Goal: Find contact information: Find contact information

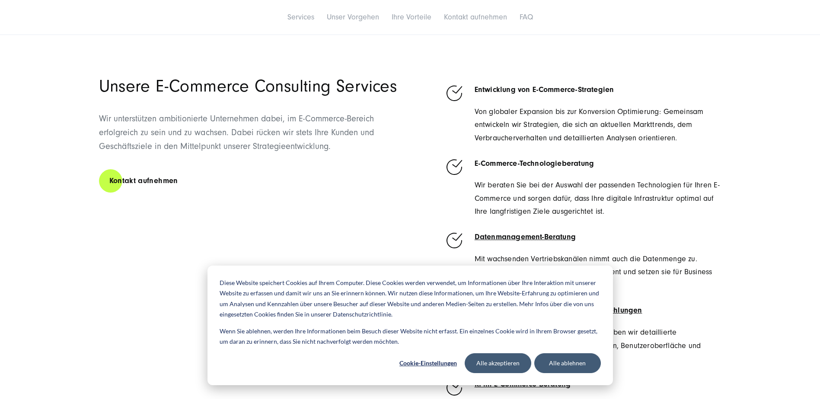
scroll to position [432, 0]
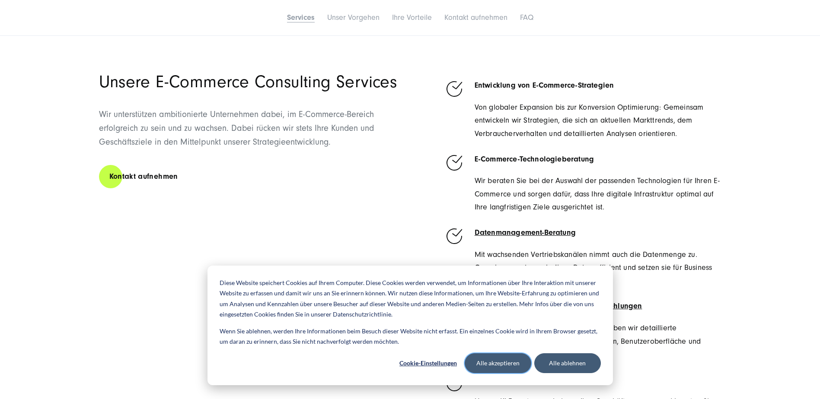
click at [492, 365] on button "Alle akzeptieren" at bounding box center [497, 363] width 67 height 20
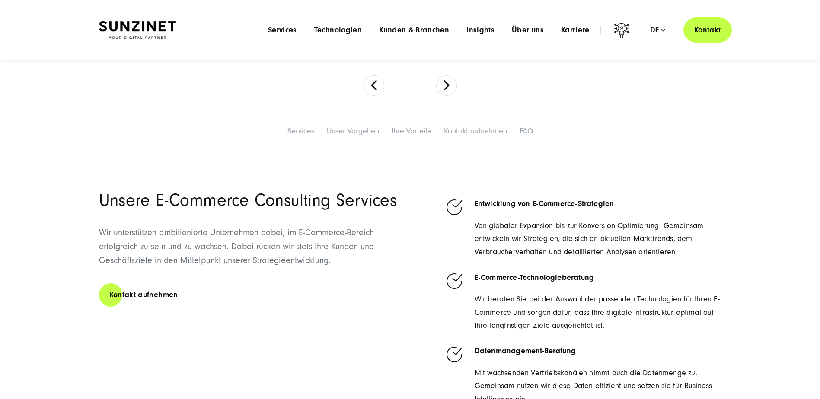
scroll to position [302, 0]
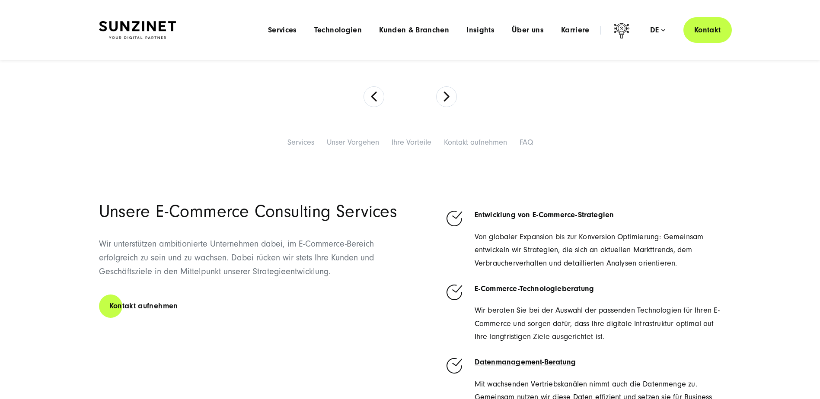
click at [334, 142] on link "Unser Vorgehen" at bounding box center [353, 142] width 52 height 9
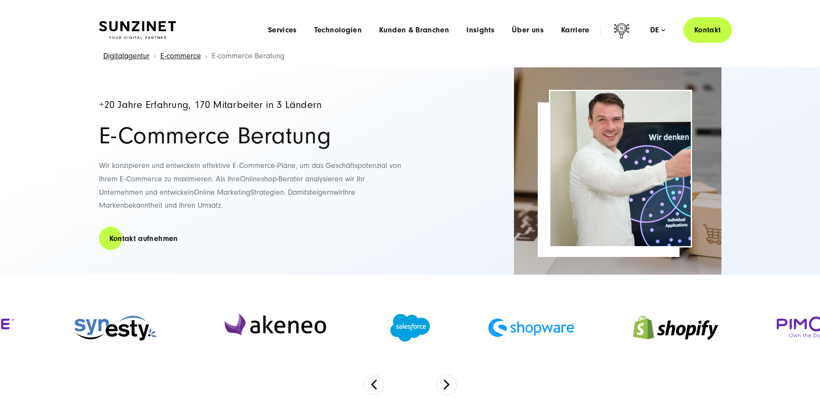
scroll to position [0, 0]
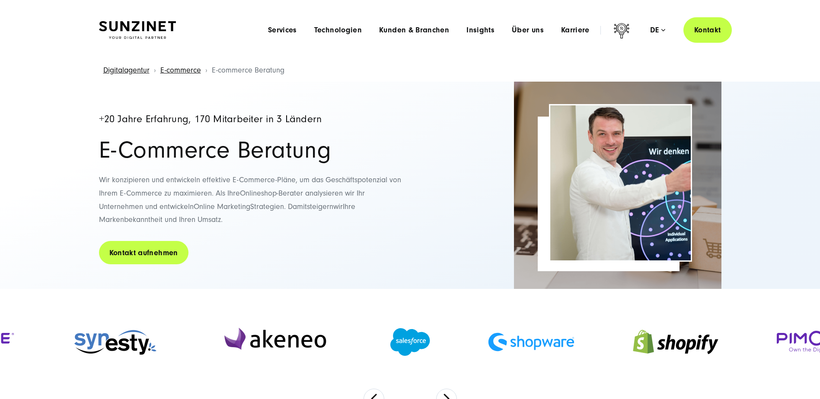
click at [130, 258] on link "Kontakt aufnehmen" at bounding box center [143, 253] width 89 height 25
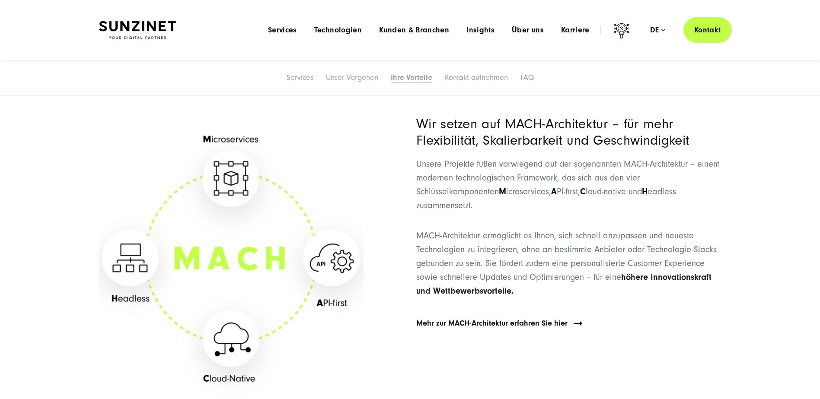
scroll to position [2185, 0]
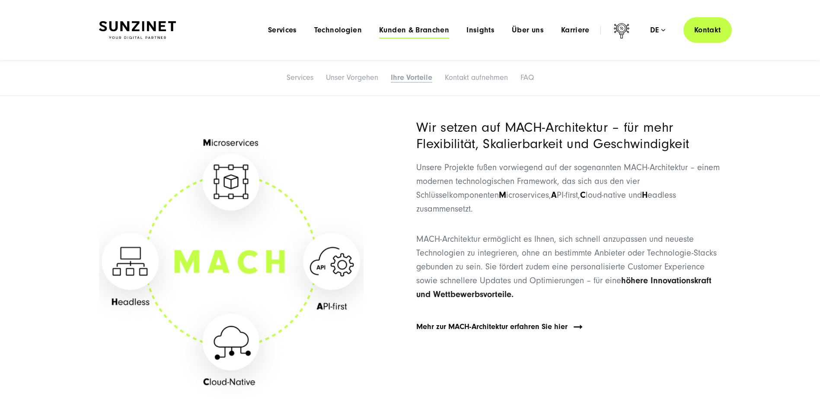
click at [408, 29] on span "Kunden & Branchen" at bounding box center [414, 30] width 70 height 9
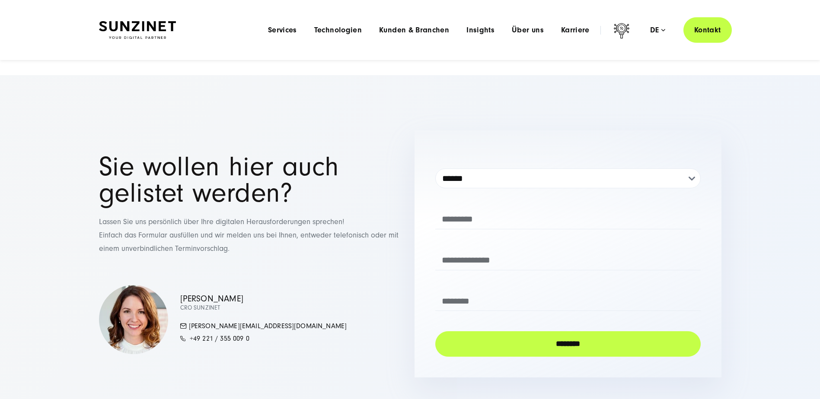
scroll to position [1944, 0]
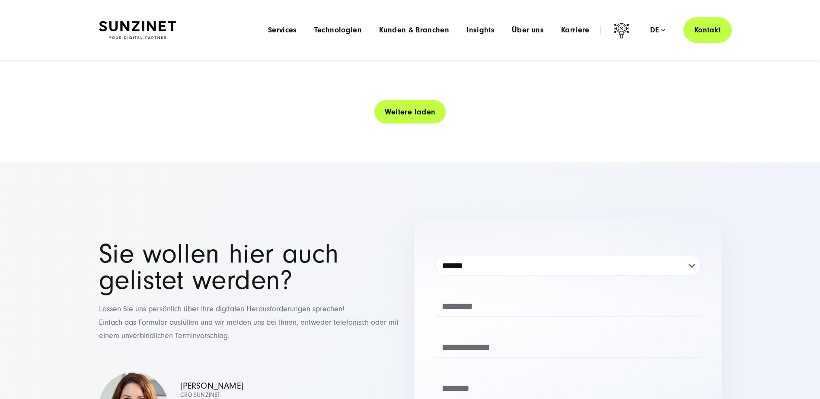
click at [387, 117] on link "Weitere laden" at bounding box center [410, 112] width 72 height 25
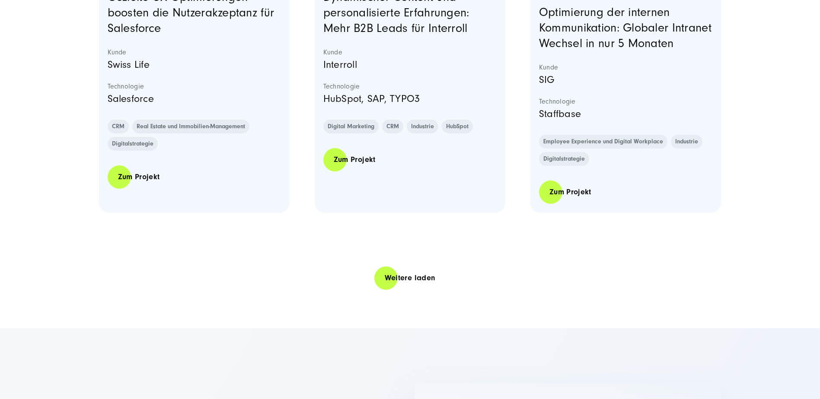
scroll to position [3586, 0]
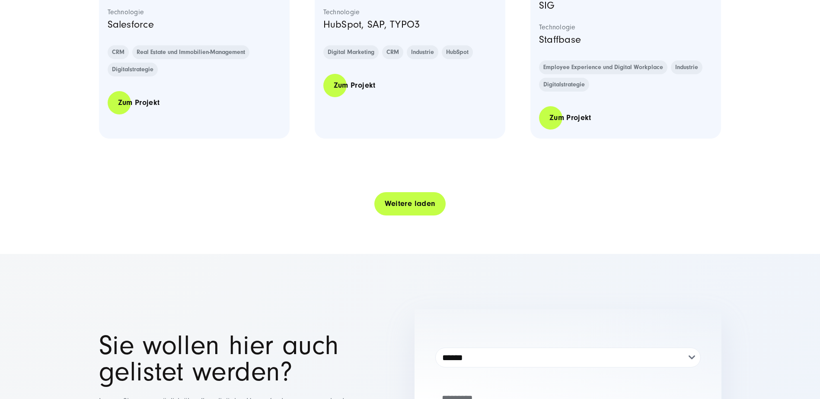
click at [413, 216] on link "Weitere laden" at bounding box center [410, 203] width 72 height 25
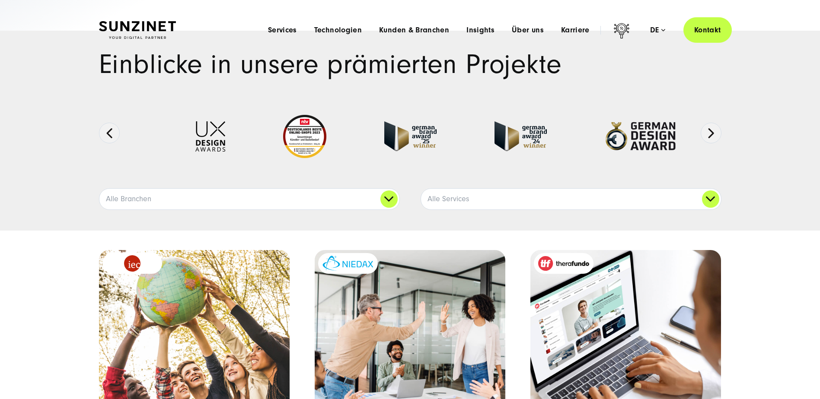
scroll to position [0, 0]
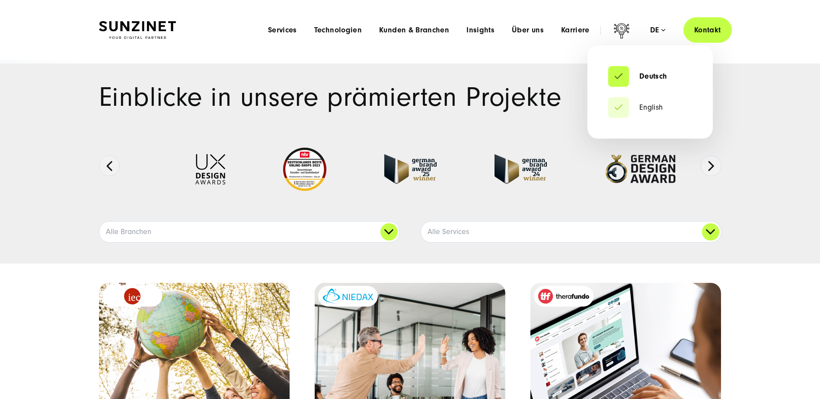
click at [655, 29] on div "de" at bounding box center [657, 30] width 15 height 9
click at [650, 104] on link "English" at bounding box center [635, 107] width 55 height 9
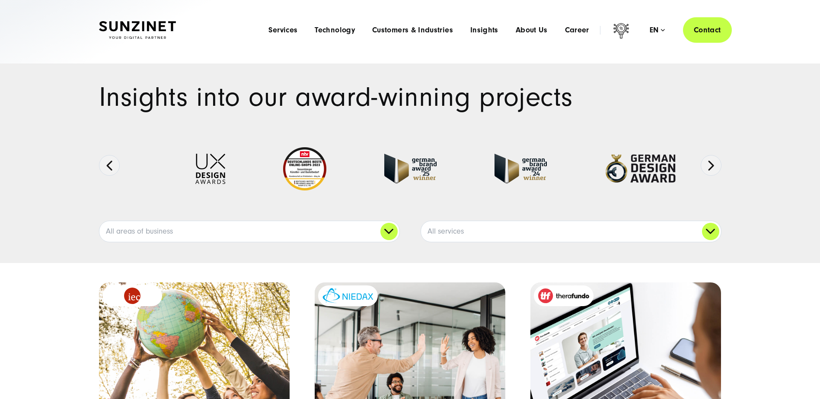
click at [715, 28] on link "Contact" at bounding box center [707, 29] width 49 height 25
